Goal: Task Accomplishment & Management: Manage account settings

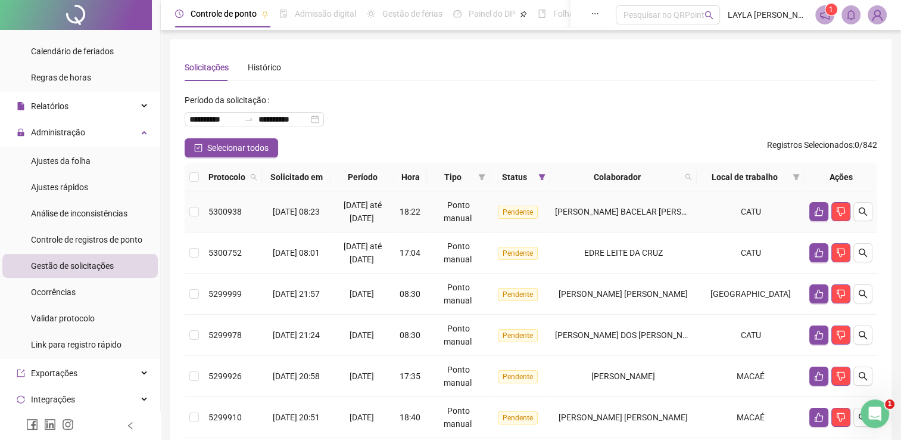
scroll to position [179, 0]
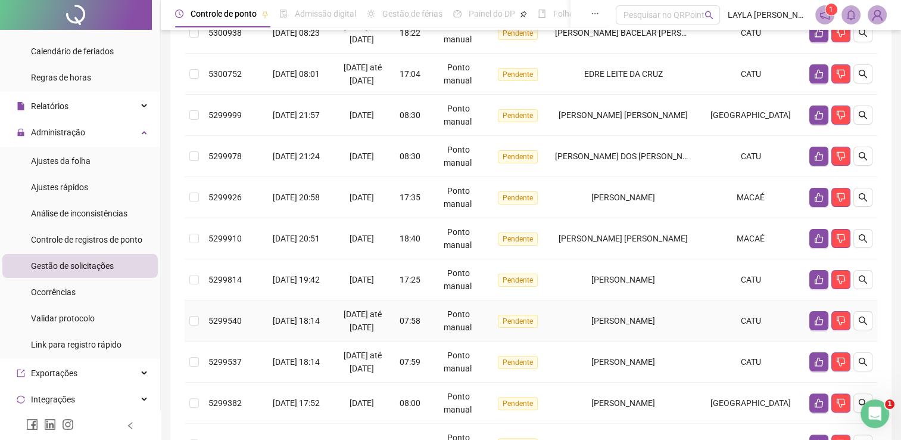
click at [624, 325] on span "[PERSON_NAME]" at bounding box center [624, 321] width 64 height 10
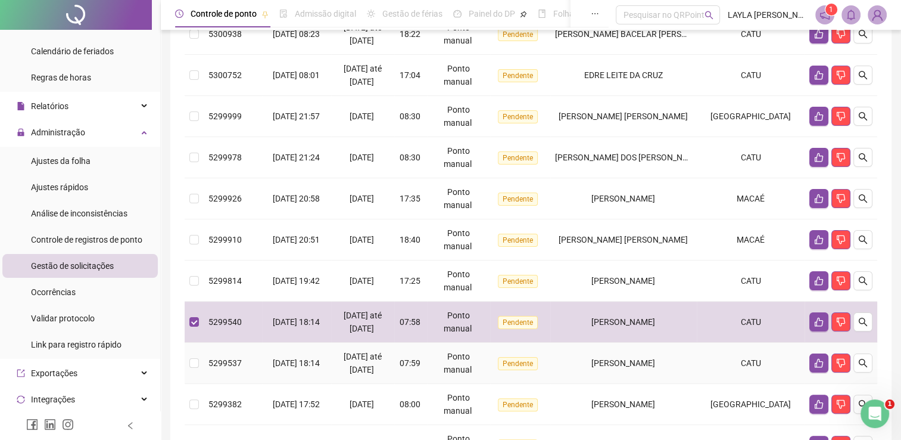
click at [636, 358] on span "[PERSON_NAME]" at bounding box center [624, 363] width 64 height 10
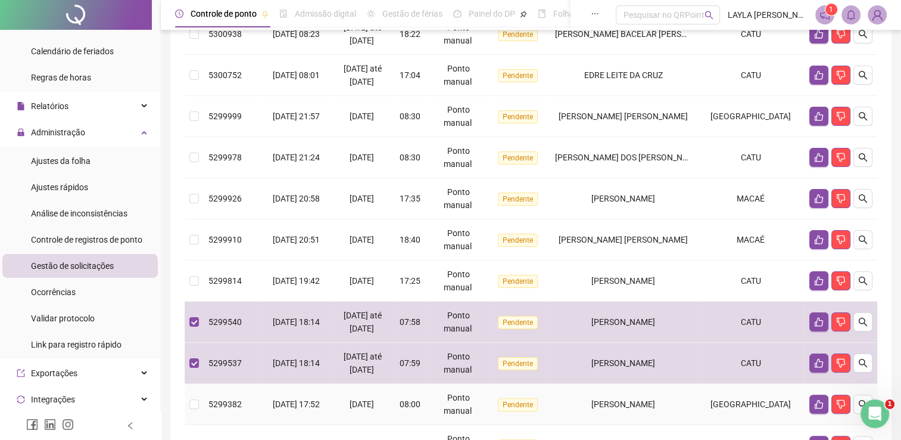
click at [637, 390] on td "[PERSON_NAME]" at bounding box center [623, 404] width 147 height 41
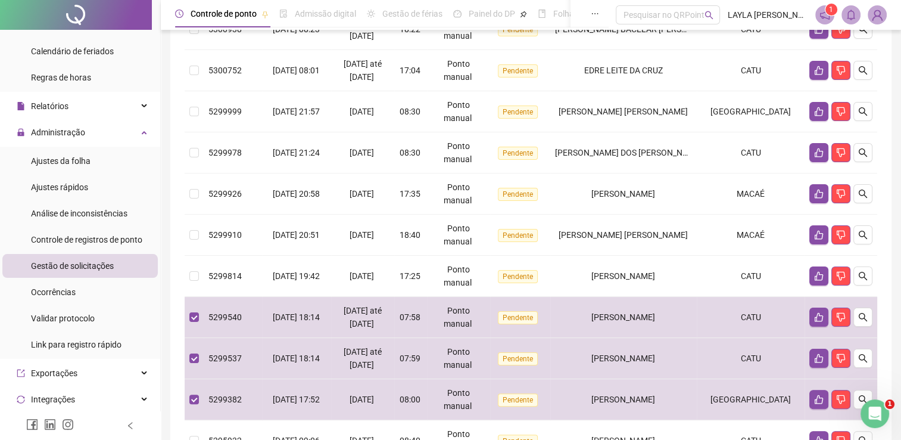
scroll to position [164, 0]
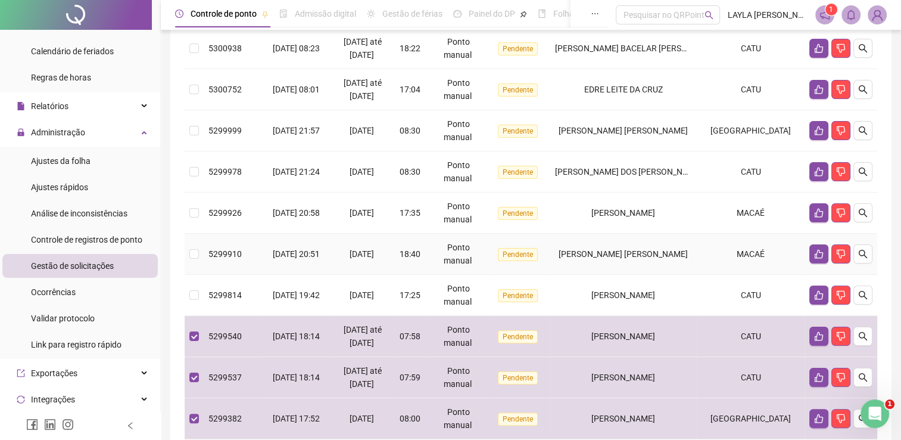
click at [651, 244] on td "[PERSON_NAME] [PERSON_NAME]" at bounding box center [623, 254] width 147 height 41
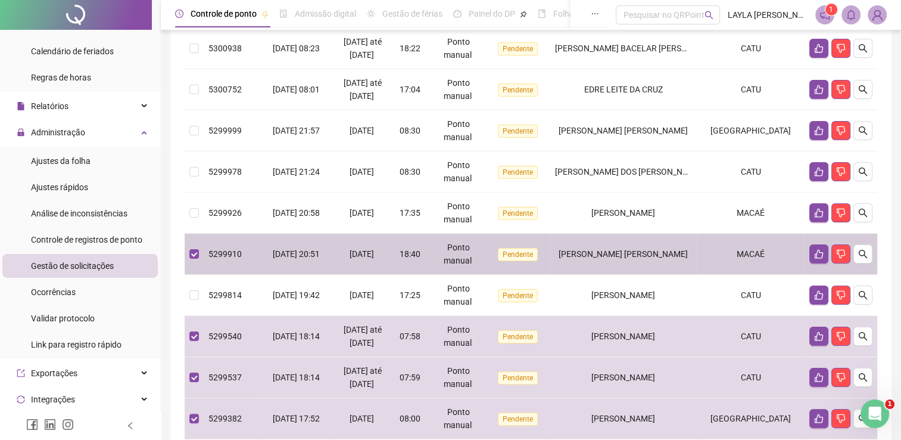
click at [651, 224] on td "[PERSON_NAME]" at bounding box center [623, 212] width 147 height 41
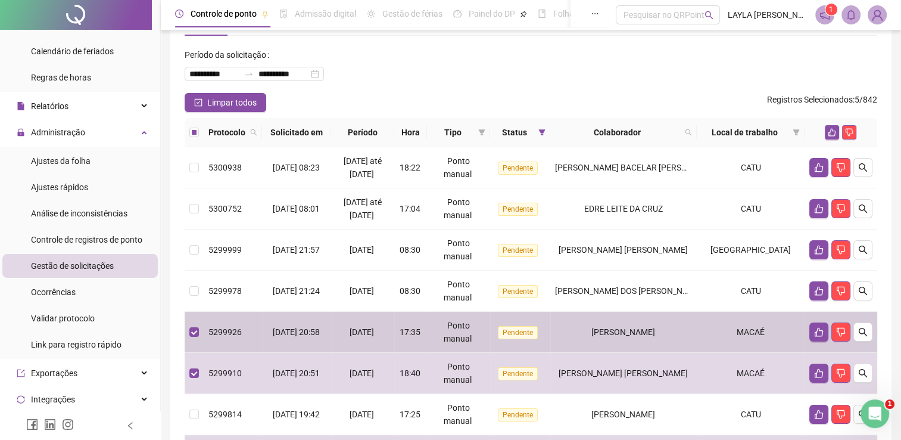
scroll to position [45, 0]
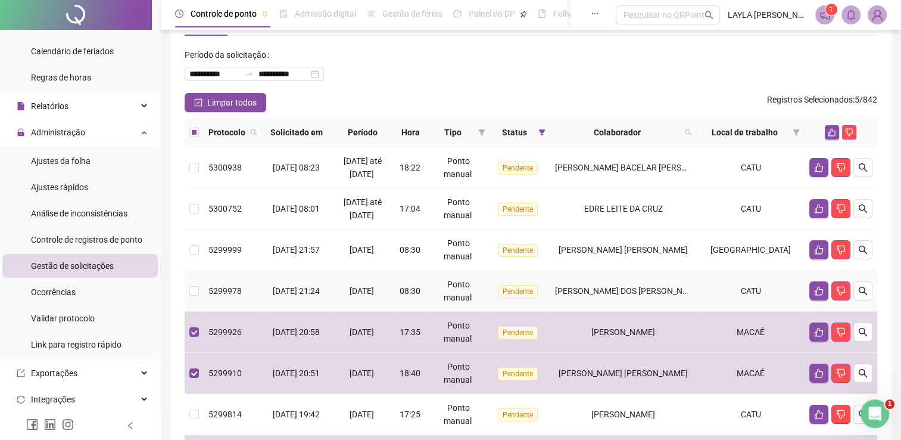
click at [646, 279] on td "[PERSON_NAME] DOS [PERSON_NAME]" at bounding box center [623, 290] width 147 height 41
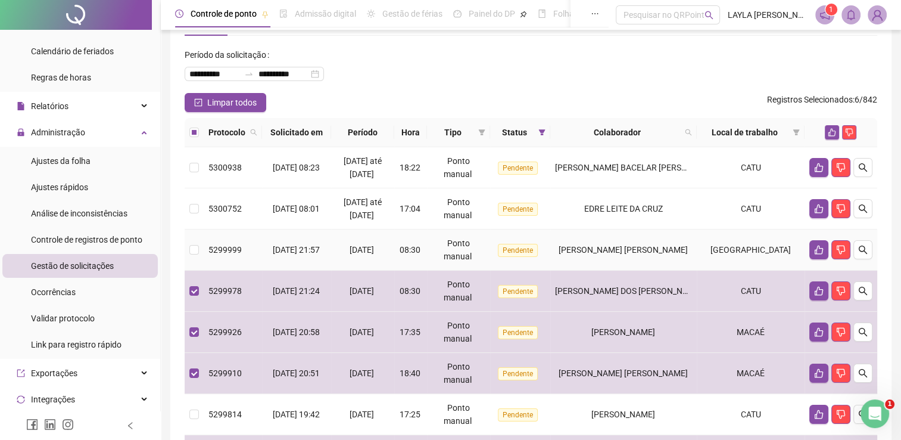
click at [645, 265] on td "[PERSON_NAME] [PERSON_NAME]" at bounding box center [623, 249] width 147 height 41
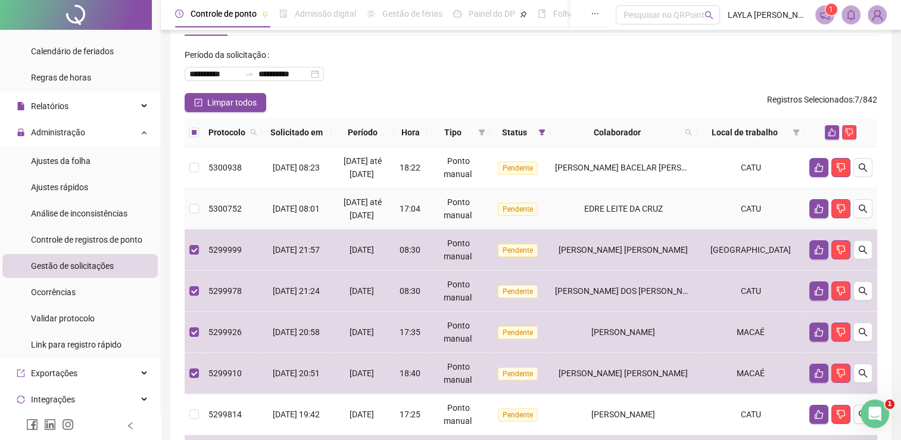
click at [646, 226] on td "EDRE LEITE DA CRUZ" at bounding box center [623, 208] width 147 height 41
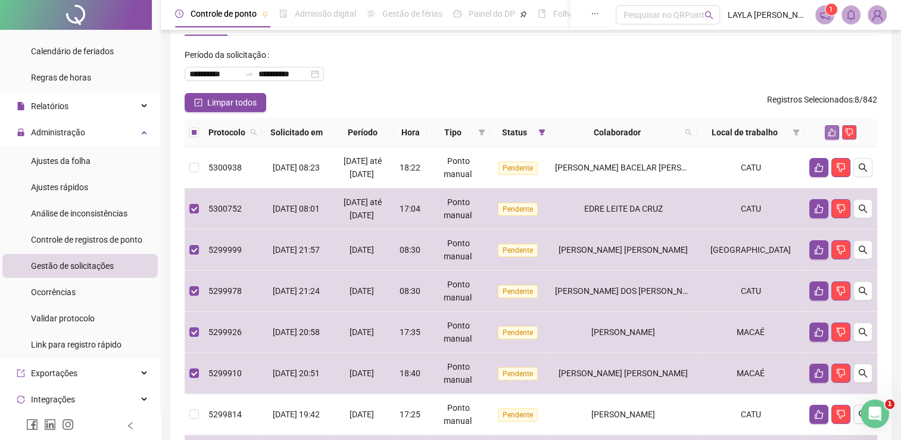
click at [829, 133] on icon "like" at bounding box center [832, 132] width 8 height 8
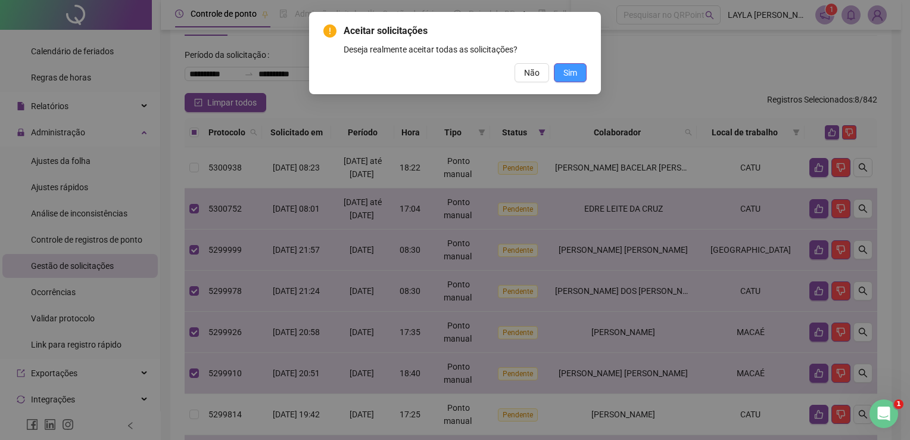
click at [576, 71] on span "Sim" at bounding box center [571, 72] width 14 height 13
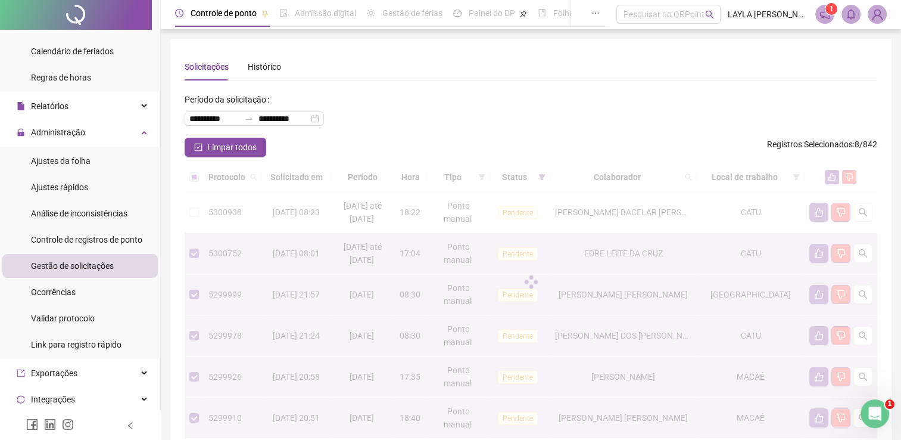
scroll to position [0, 0]
